Goal: Task Accomplishment & Management: Complete application form

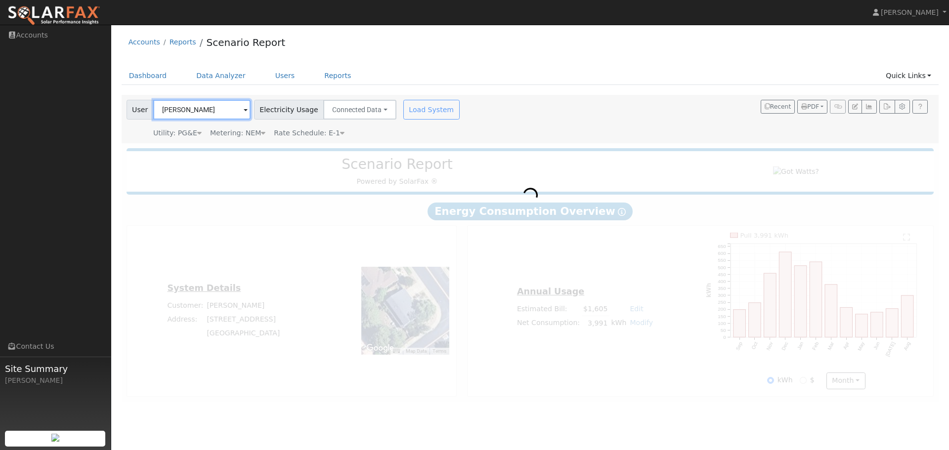
click at [212, 111] on input "[PERSON_NAME]" at bounding box center [201, 110] width 97 height 20
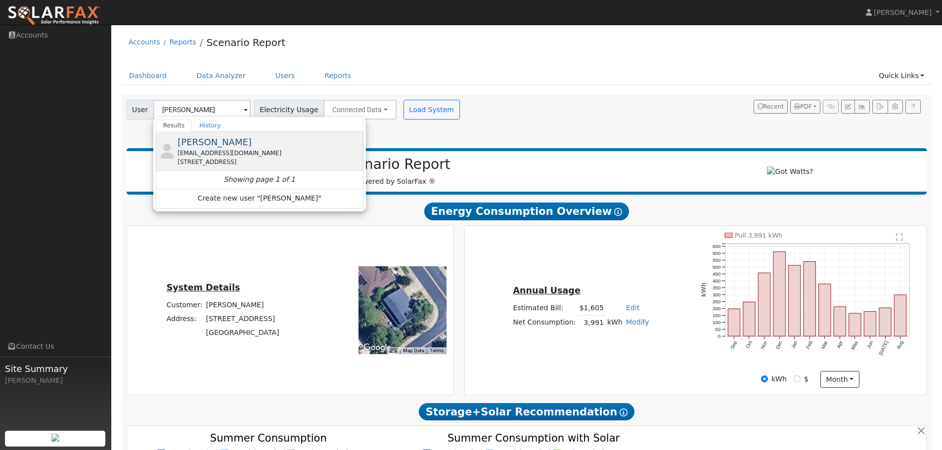
click at [264, 151] on div "clementinejang@gmail.com" at bounding box center [269, 153] width 183 height 9
type input "Clementine Jang"
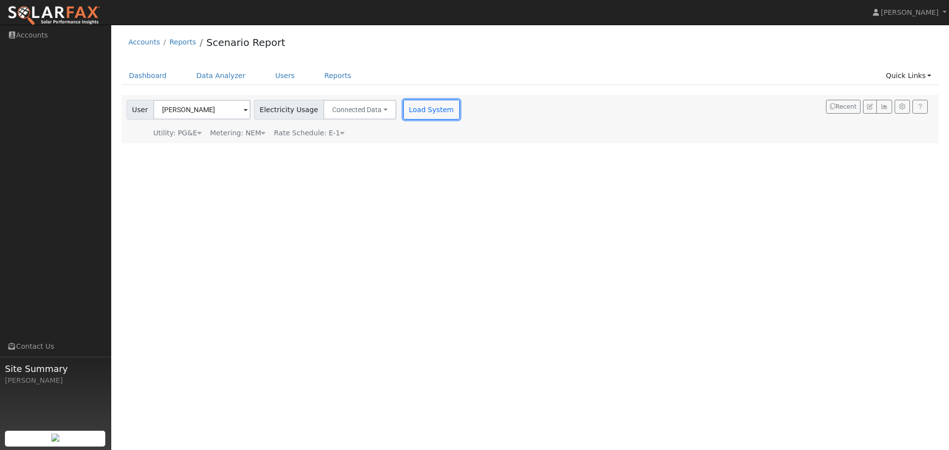
click at [415, 112] on button "Load System" at bounding box center [432, 110] width 56 height 20
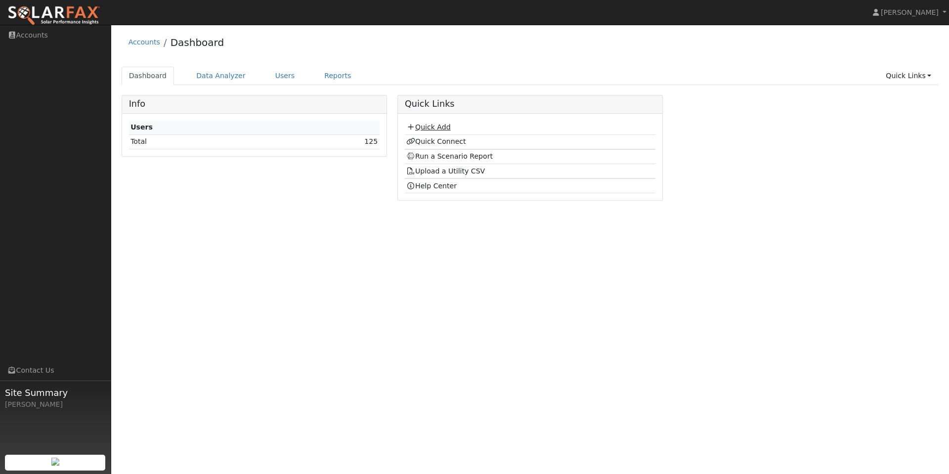
click at [431, 127] on link "Quick Add" at bounding box center [428, 127] width 44 height 8
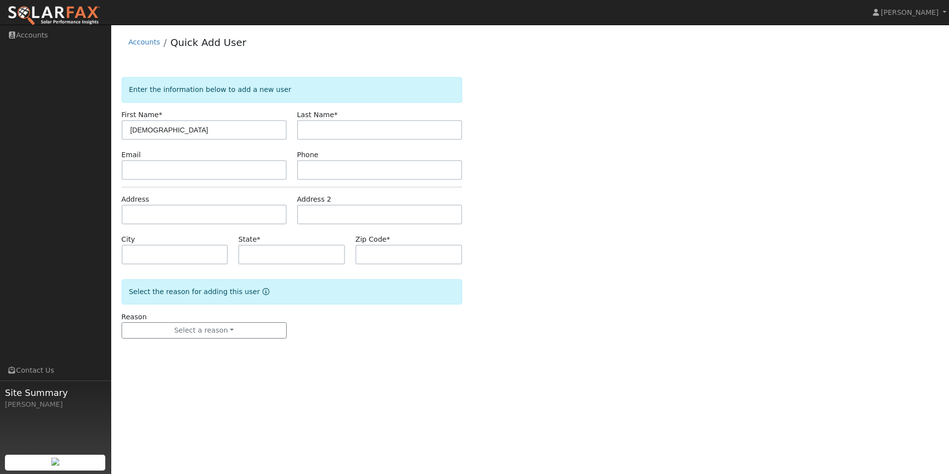
type input "Ehab"
type input "Guirgis"
click at [166, 216] on input "text" at bounding box center [204, 215] width 165 height 20
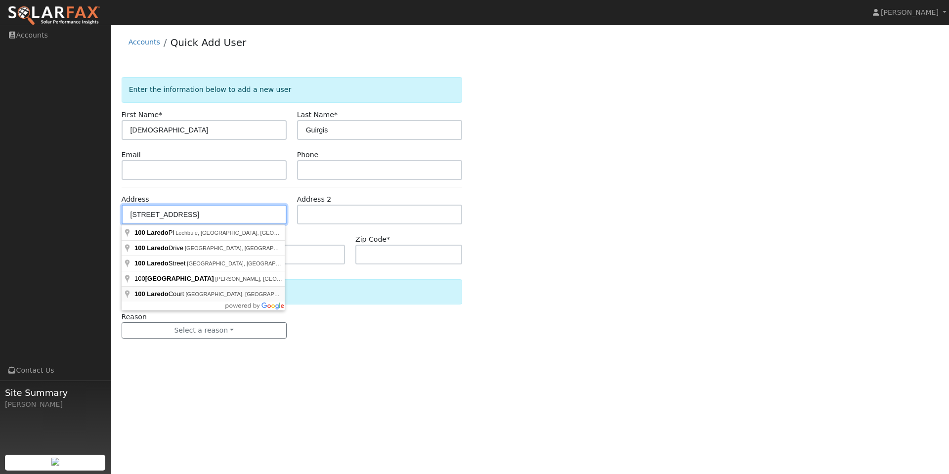
type input "100 Laredo Court"
type input "San Ramon"
type input "CA"
type input "94583"
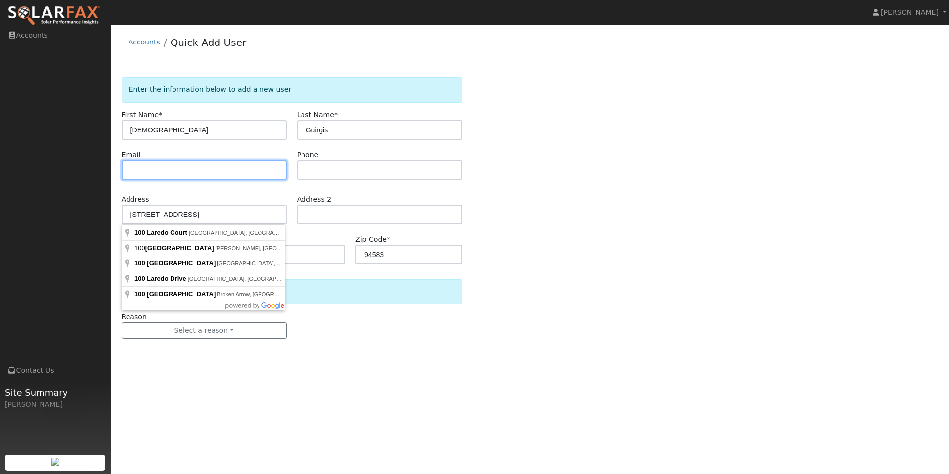
click at [180, 171] on input "text" at bounding box center [204, 170] width 165 height 20
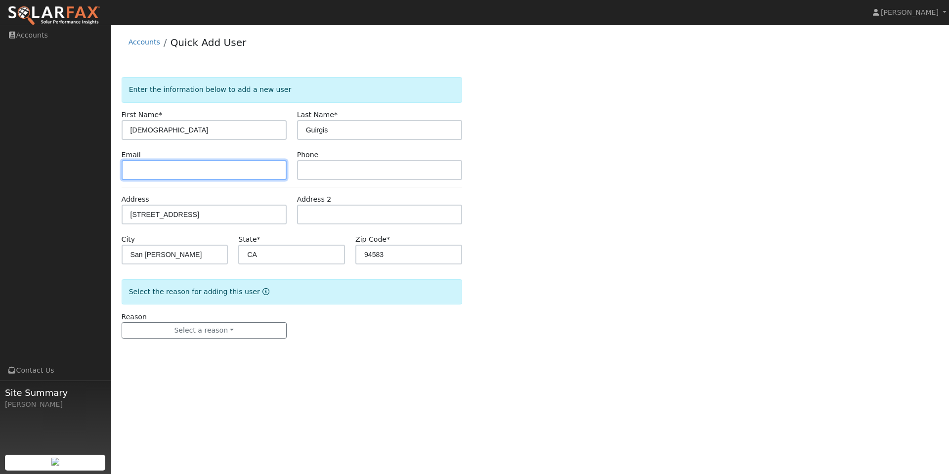
paste input "eguirguis@live.com"
type input "eguirguis@live.com"
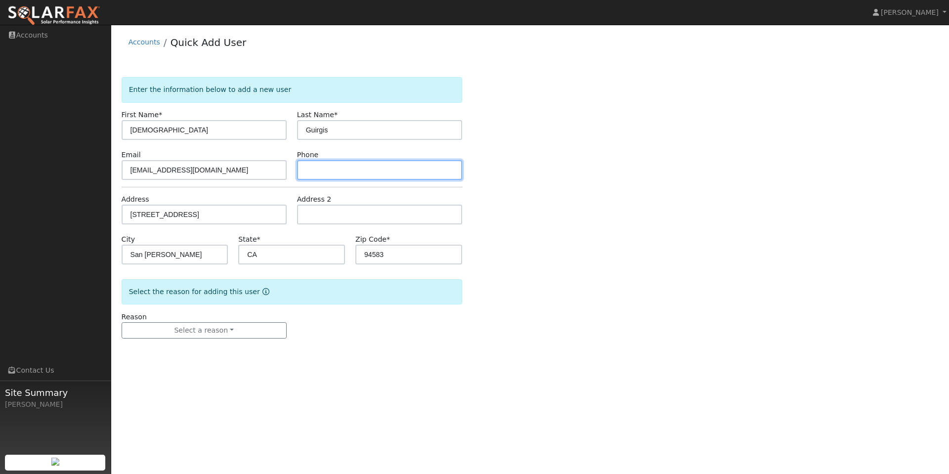
click at [357, 173] on input "text" at bounding box center [379, 170] width 165 height 20
paste input "(925) 567-4736"
type input "(925) 567-4736"
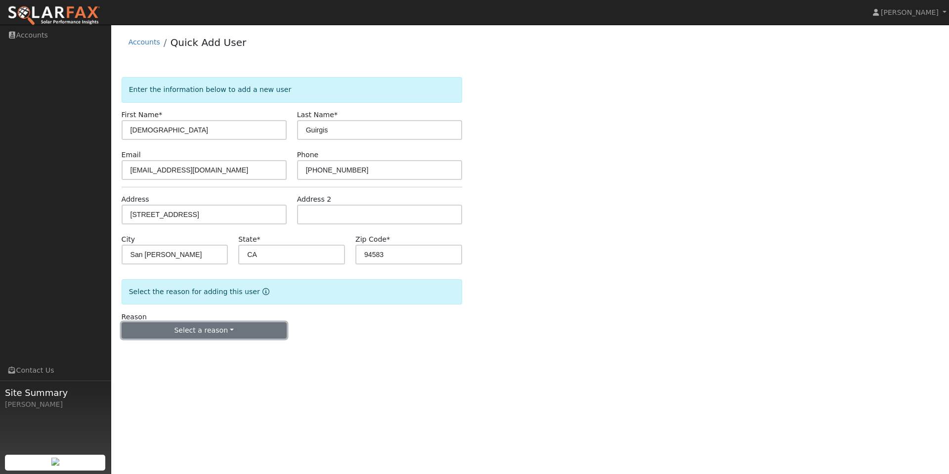
click at [206, 329] on button "Select a reason" at bounding box center [204, 330] width 165 height 17
click at [175, 361] on link "New customer adding solar" at bounding box center [176, 365] width 109 height 14
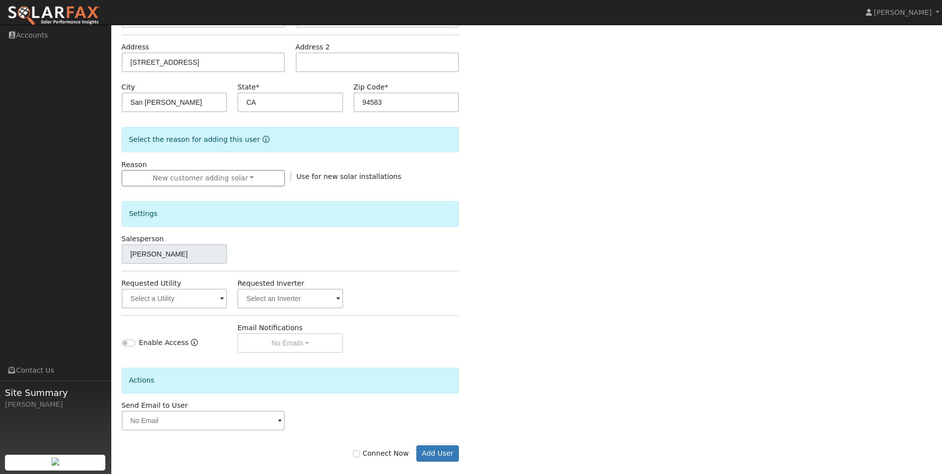
scroll to position [165, 0]
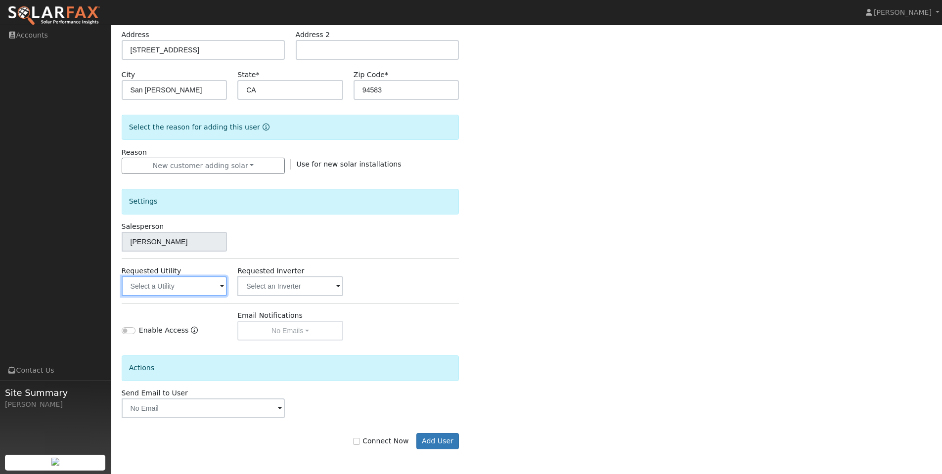
click at [205, 290] on input "text" at bounding box center [175, 286] width 106 height 20
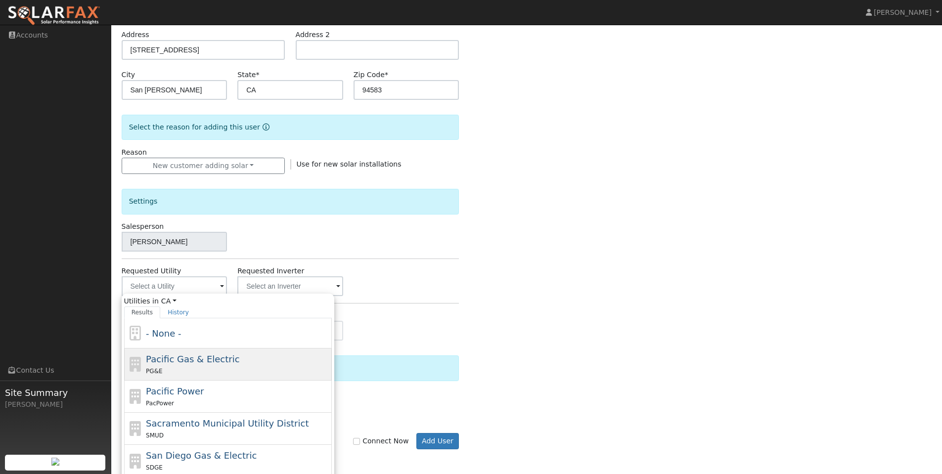
click at [205, 364] on span "Pacific Gas & Electric" at bounding box center [192, 359] width 93 height 10
type input "Pacific Gas & Electric"
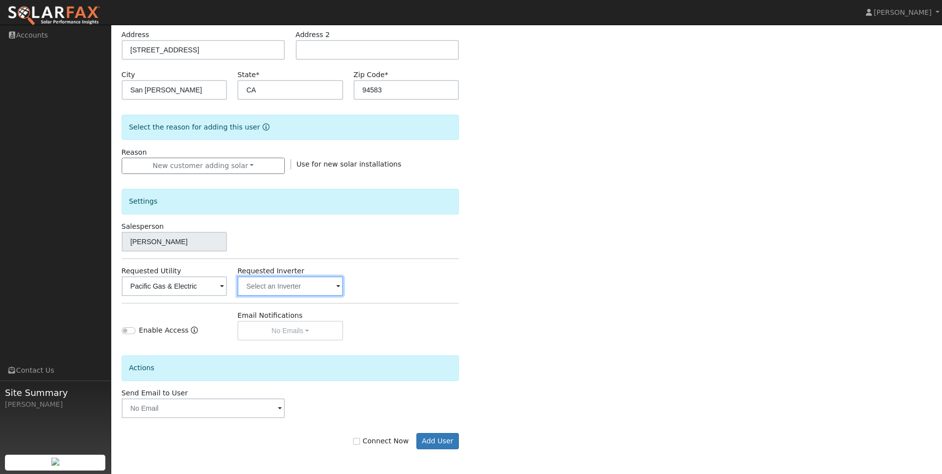
click at [267, 284] on input "text" at bounding box center [290, 286] width 106 height 20
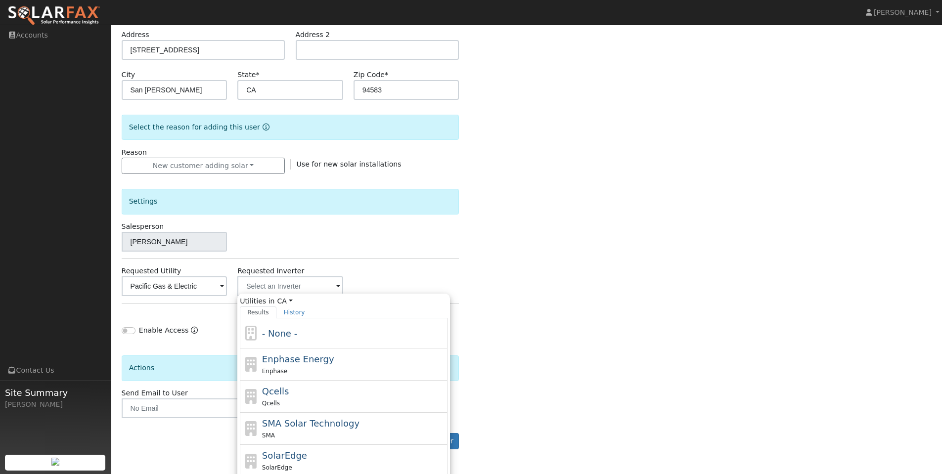
click at [450, 243] on div "Salesperson Jarrett McAllister" at bounding box center [290, 237] width 348 height 30
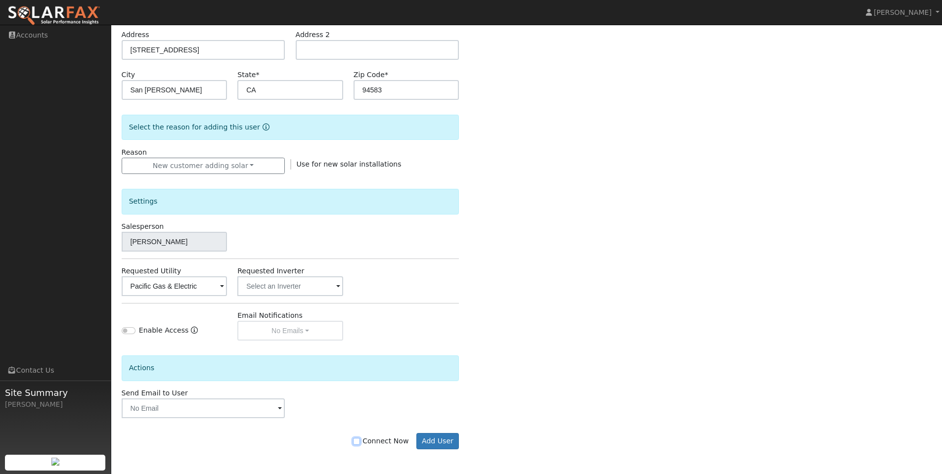
click at [360, 440] on input "Connect Now" at bounding box center [356, 441] width 7 height 7
checkbox input "true"
click at [435, 444] on button "Add User" at bounding box center [437, 441] width 43 height 17
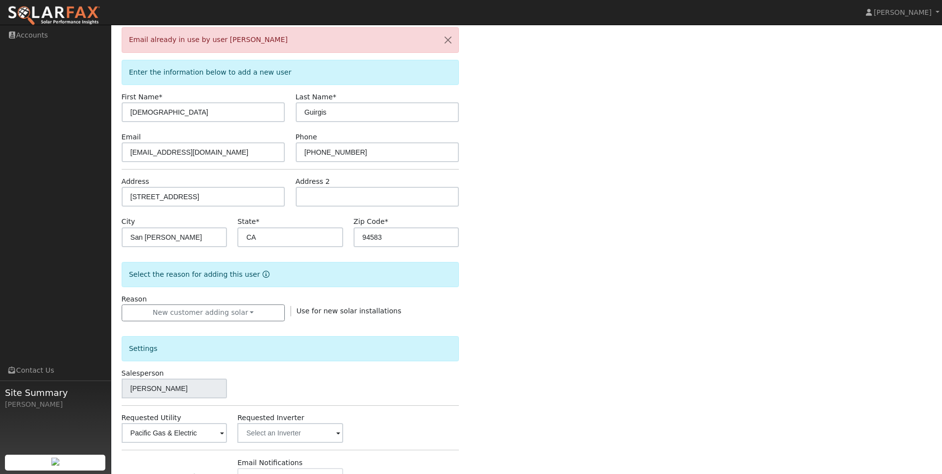
scroll to position [0, 0]
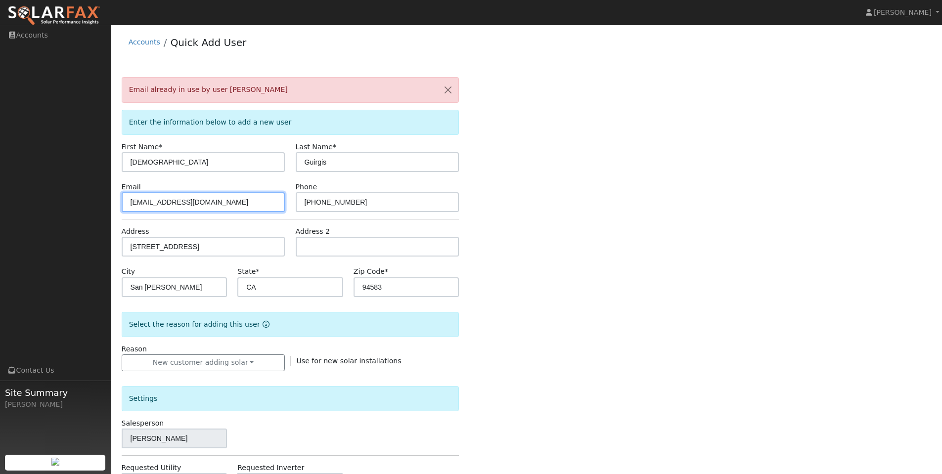
click at [158, 201] on input "eguirguis@live.com" at bounding box center [204, 202] width 164 height 20
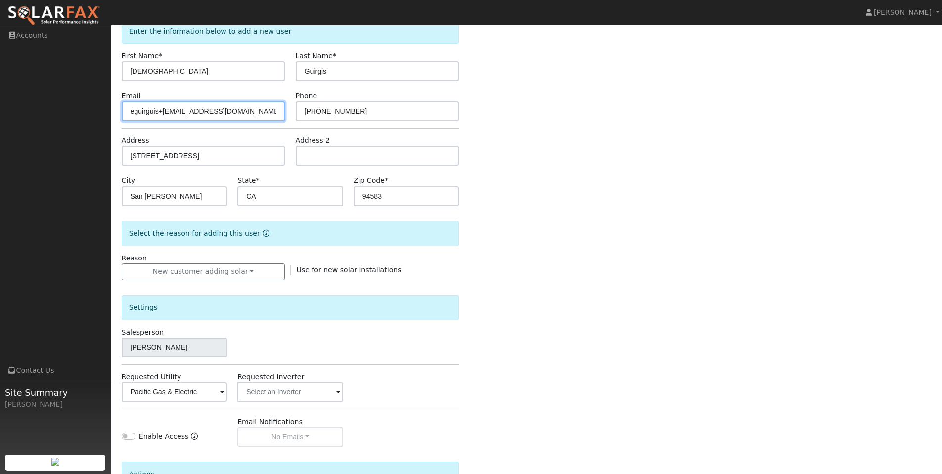
scroll to position [197, 0]
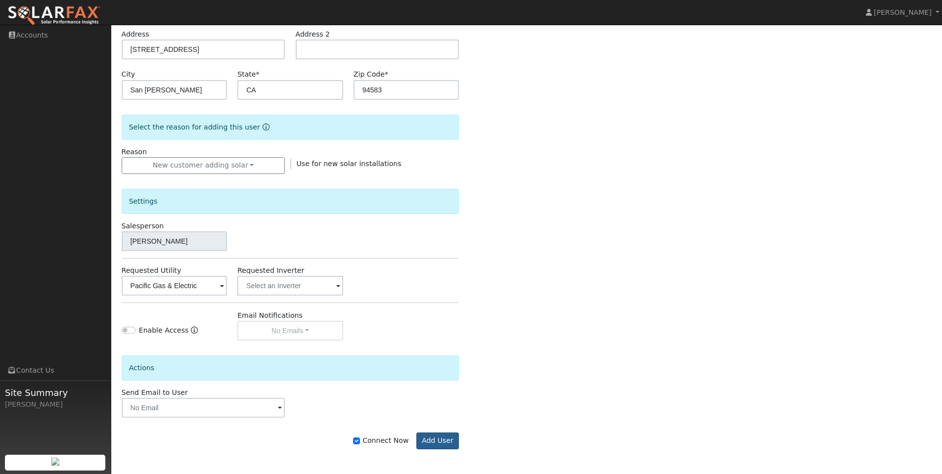
type input "eguirguis+GW@live.com"
click at [436, 442] on button "Add User" at bounding box center [437, 441] width 43 height 17
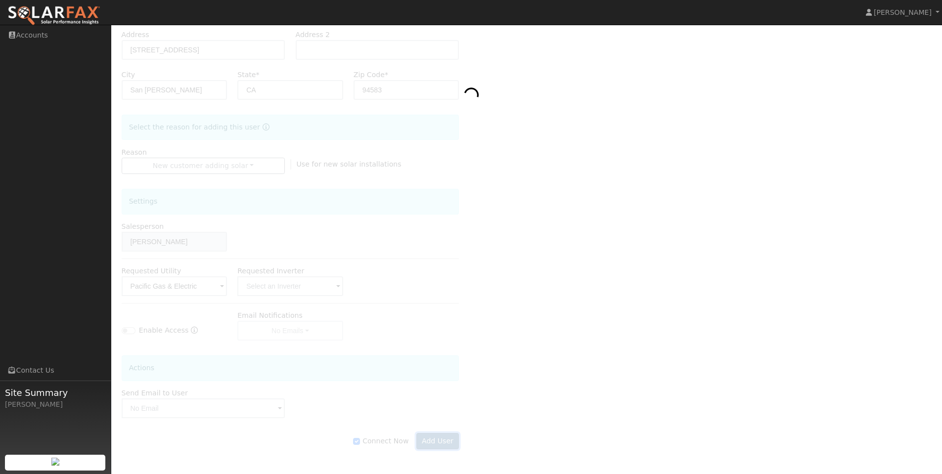
scroll to position [165, 0]
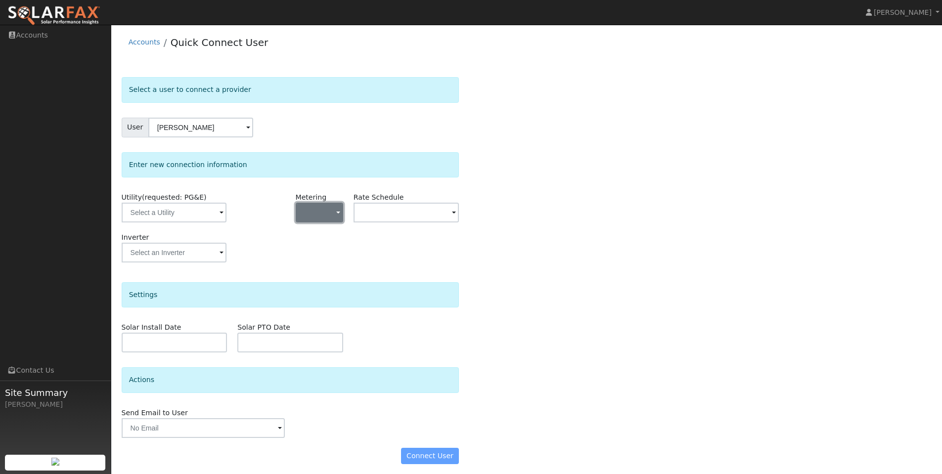
click at [319, 215] on button "button" at bounding box center [319, 213] width 47 height 20
click at [196, 216] on input "text" at bounding box center [174, 213] width 105 height 20
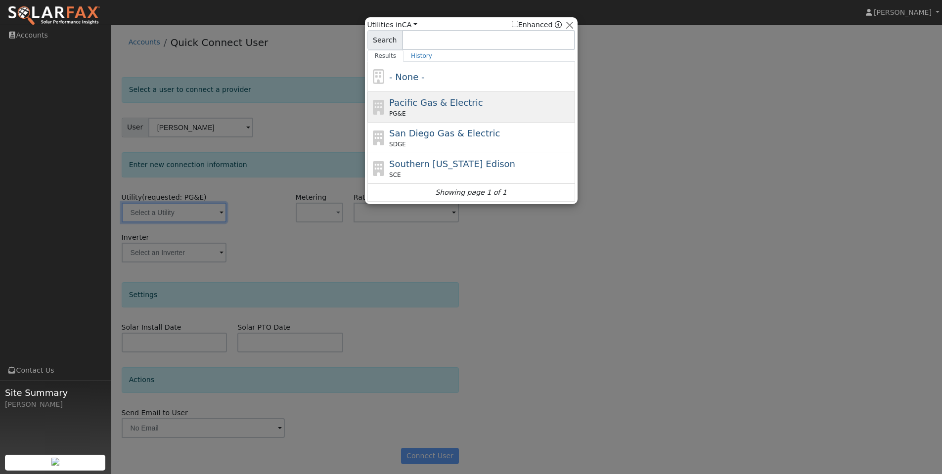
click at [442, 106] on span "Pacific Gas & Electric" at bounding box center [435, 102] width 93 height 10
type input "PG&E"
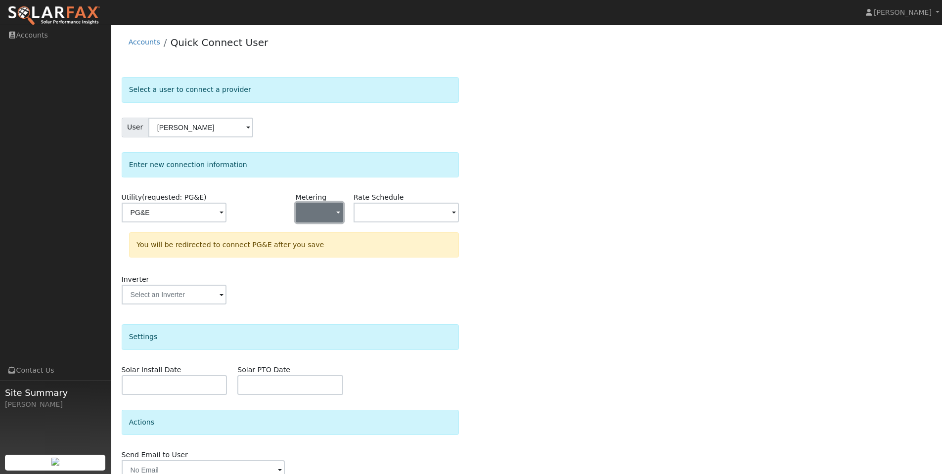
click at [321, 207] on button "button" at bounding box center [319, 213] width 47 height 20
click at [315, 250] on link "NEM" at bounding box center [330, 248] width 69 height 14
click at [415, 217] on input "text" at bounding box center [407, 213] width 106 height 20
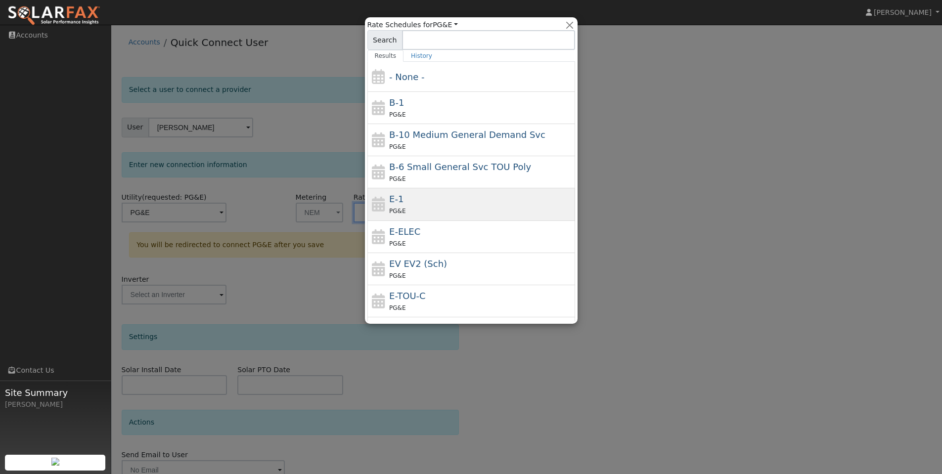
click at [420, 204] on div "E-1 PG&E" at bounding box center [480, 204] width 183 height 24
type input "E-1"
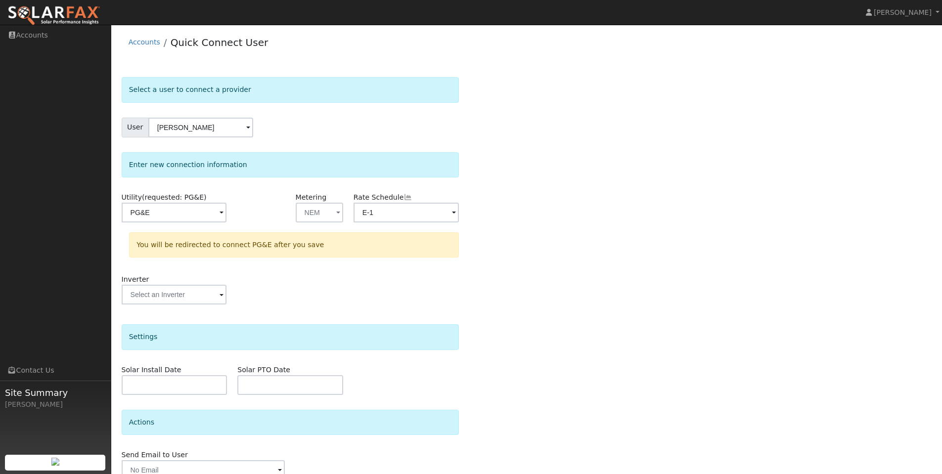
click at [506, 240] on div "Select a user to connect a provider User Ehab Guirgis Account Default Account D…" at bounding box center [527, 296] width 810 height 439
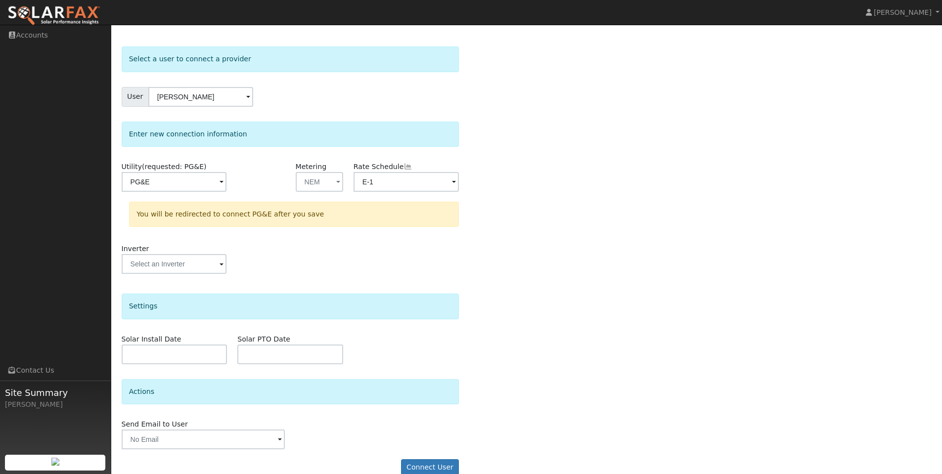
scroll to position [47, 0]
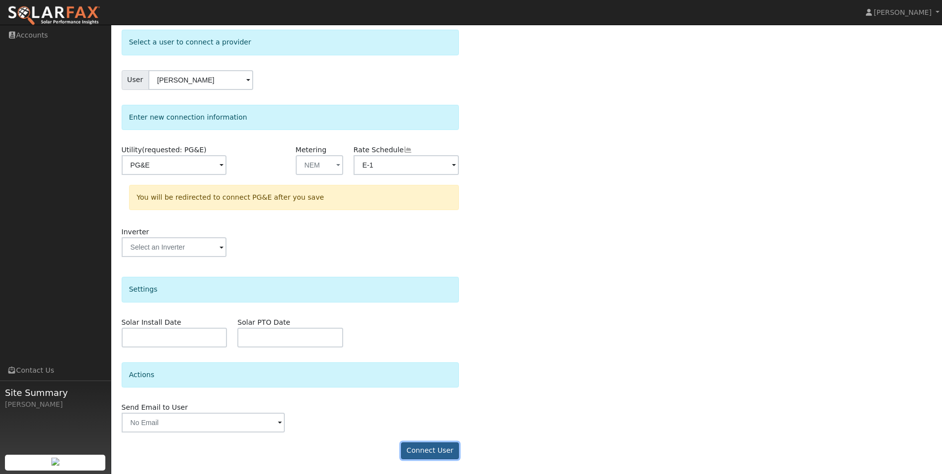
click at [434, 452] on button "Connect User" at bounding box center [430, 451] width 58 height 17
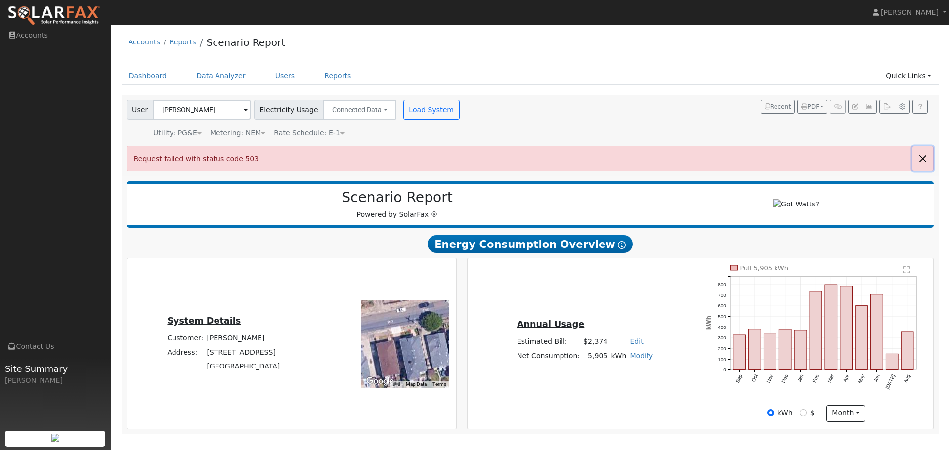
click at [921, 159] on button "button" at bounding box center [923, 158] width 21 height 24
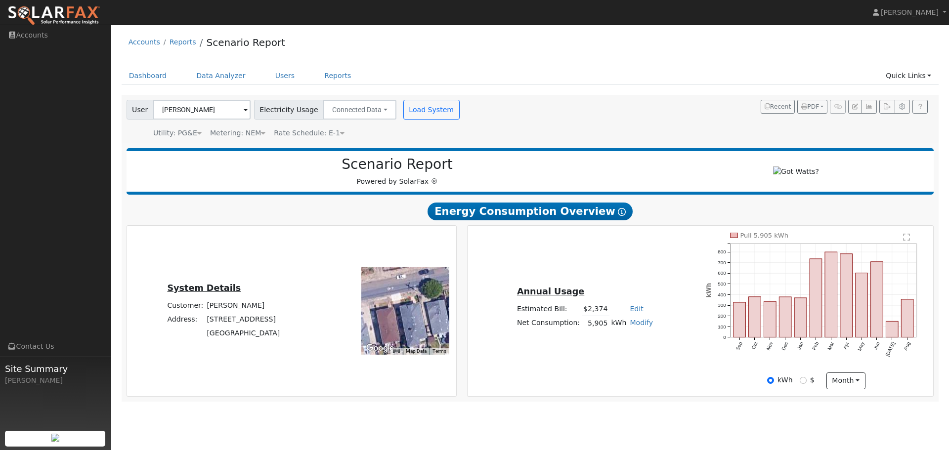
click at [699, 141] on div "User [PERSON_NAME] Account Default Account Default Account [STREET_ADDRESS] Pri…" at bounding box center [531, 119] width 818 height 48
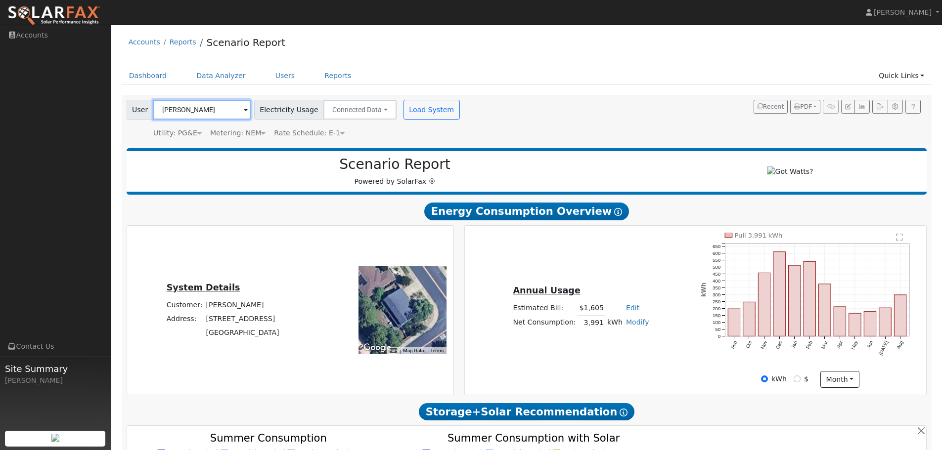
click at [218, 112] on input "[PERSON_NAME]" at bounding box center [201, 110] width 97 height 20
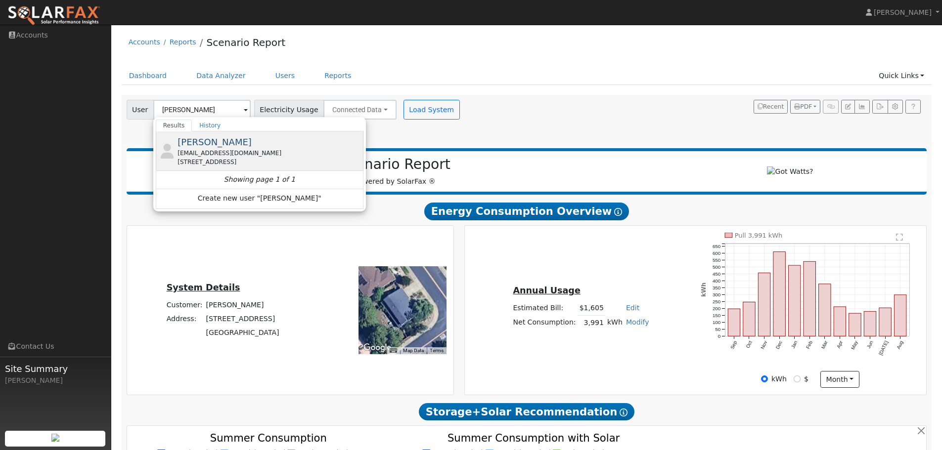
click at [231, 146] on span "[PERSON_NAME]" at bounding box center [215, 142] width 74 height 10
type input "[PERSON_NAME]"
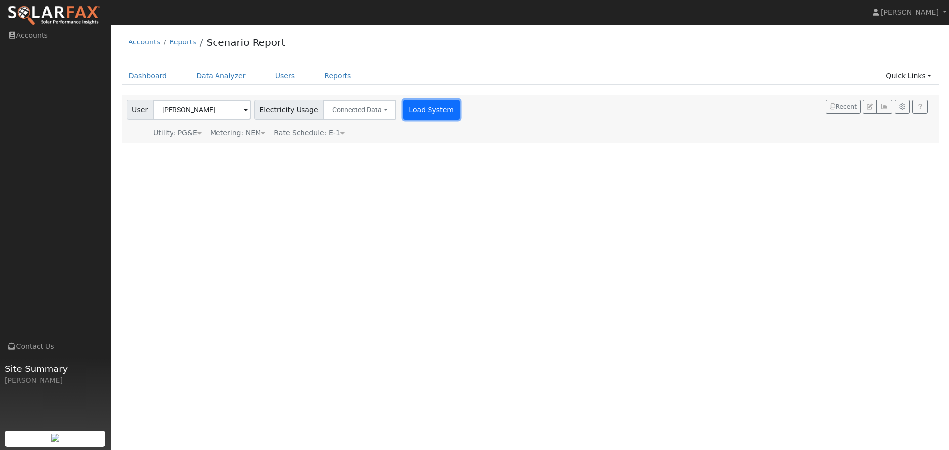
click at [423, 112] on button "Load System" at bounding box center [432, 110] width 56 height 20
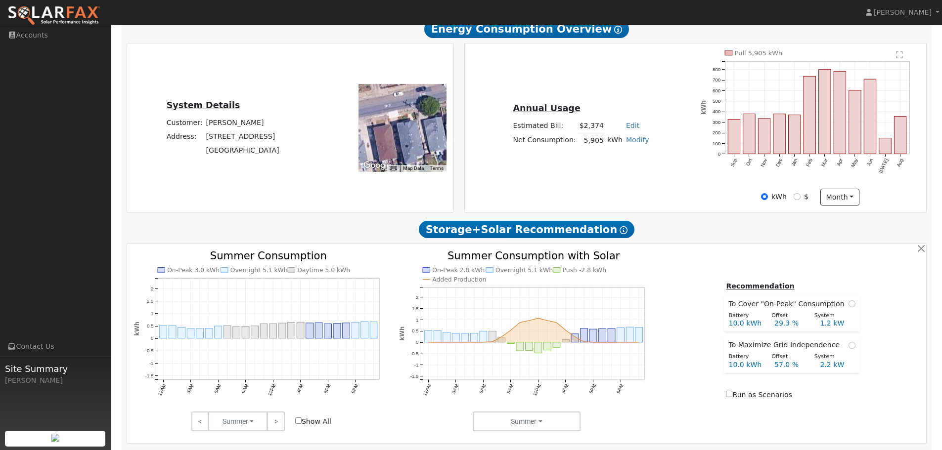
scroll to position [198, 0]
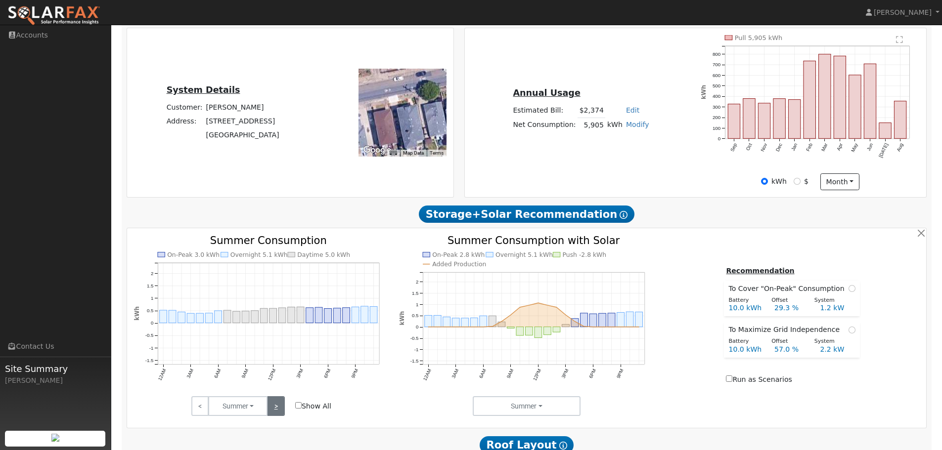
click at [279, 413] on link ">" at bounding box center [275, 407] width 17 height 20
click at [275, 414] on link ">" at bounding box center [275, 407] width 17 height 20
click at [278, 407] on link ">" at bounding box center [275, 407] width 17 height 20
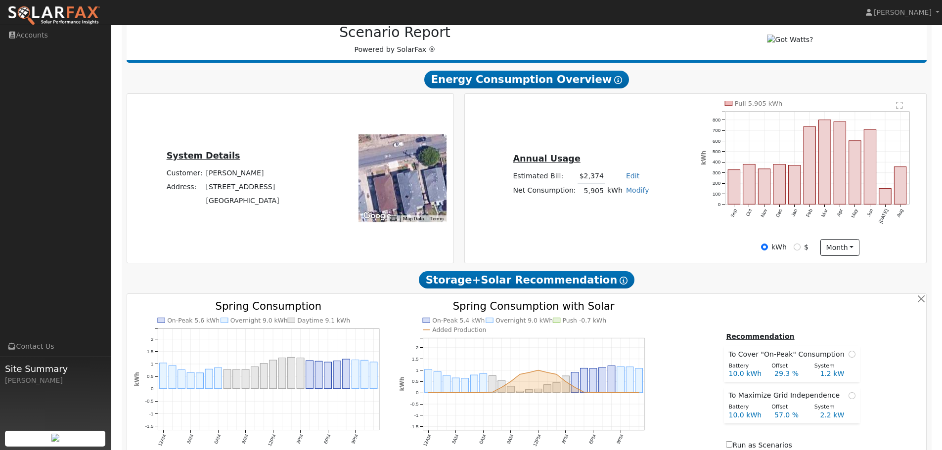
scroll to position [0, 0]
